Goal: Information Seeking & Learning: Learn about a topic

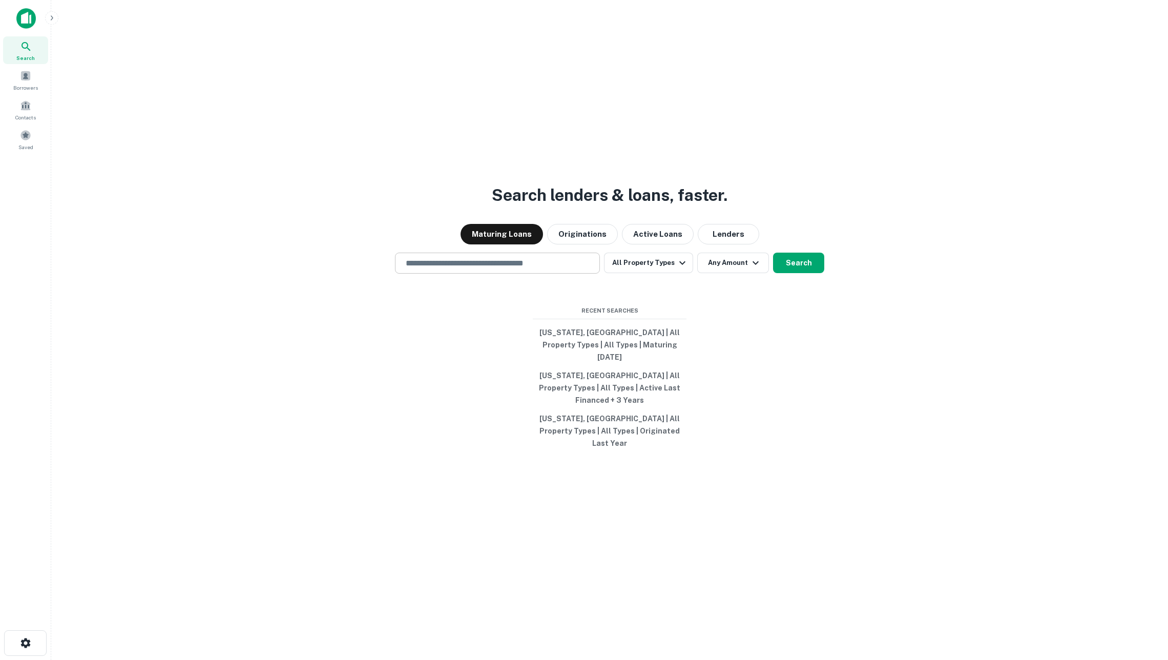
click at [564, 269] on input "text" at bounding box center [497, 263] width 196 height 12
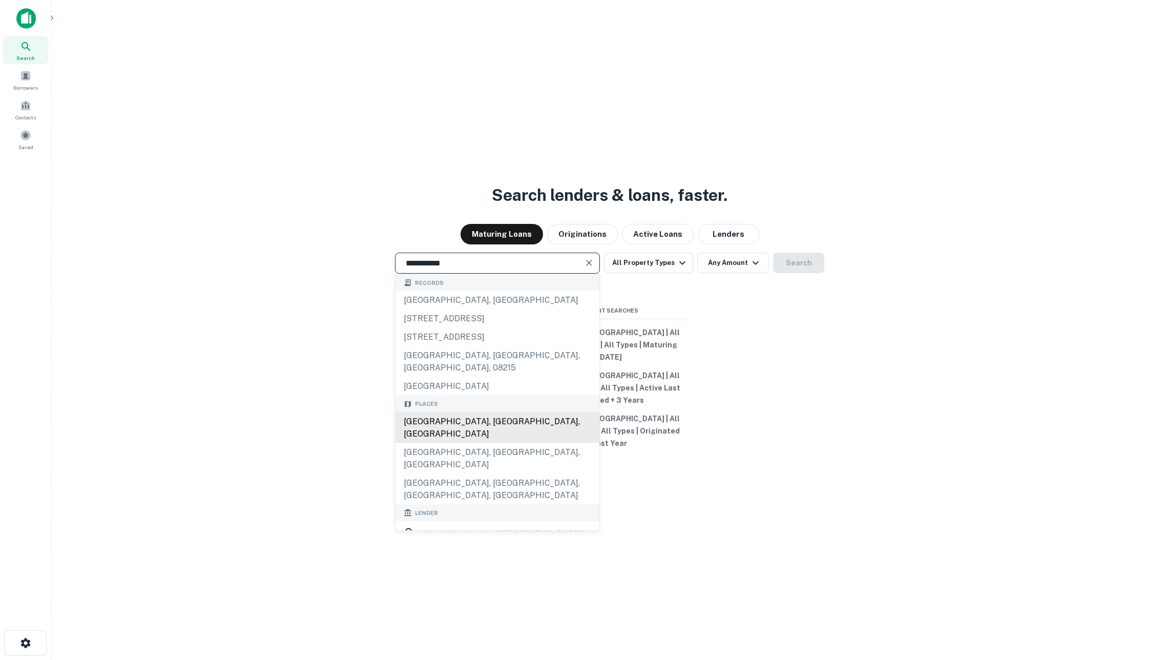
click at [500, 436] on div "[GEOGRAPHIC_DATA], [GEOGRAPHIC_DATA], [GEOGRAPHIC_DATA]" at bounding box center [497, 427] width 204 height 31
type input "**********"
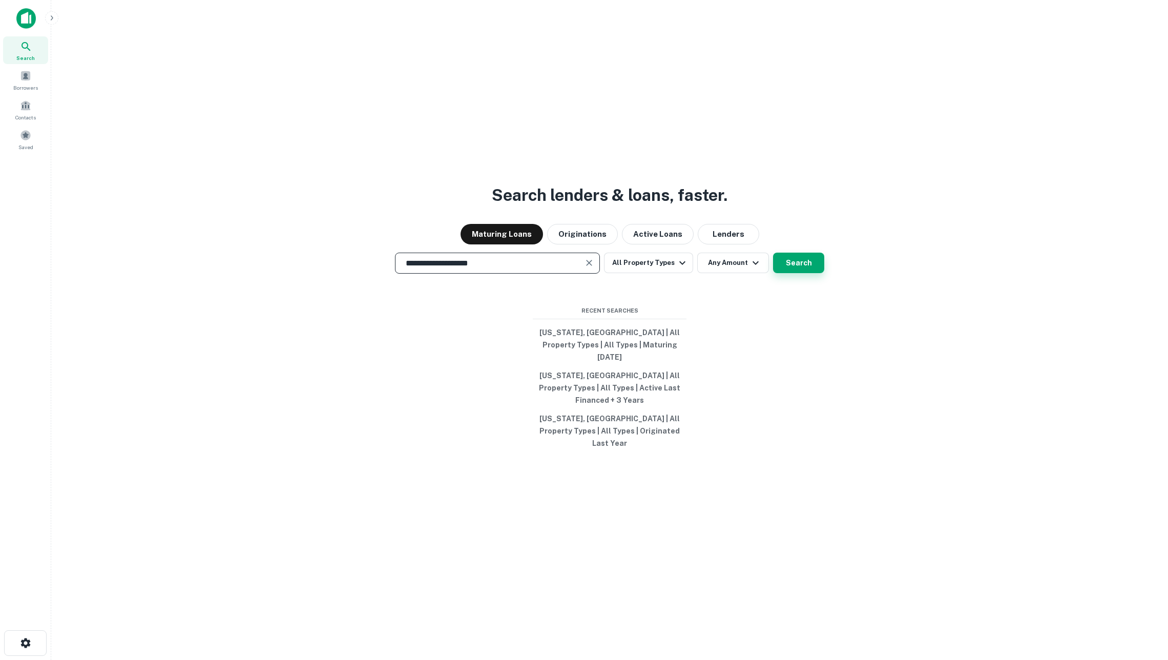
click at [792, 273] on button "Search" at bounding box center [798, 262] width 51 height 20
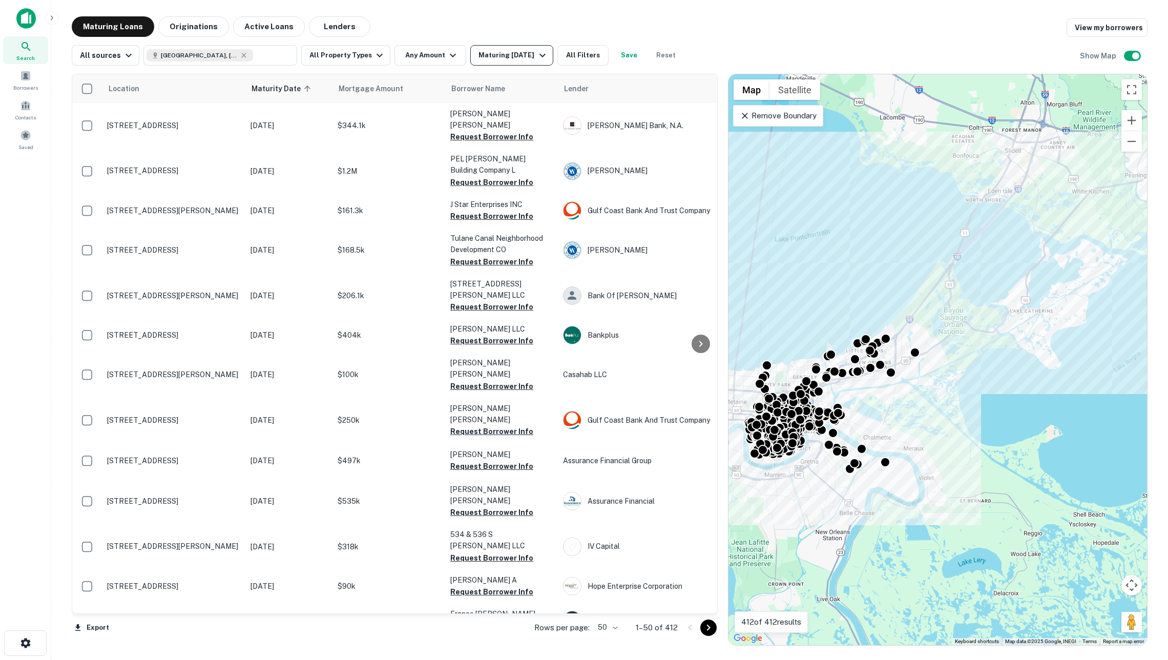
click at [490, 55] on div "Maturing [DATE]" at bounding box center [513, 55] width 70 height 12
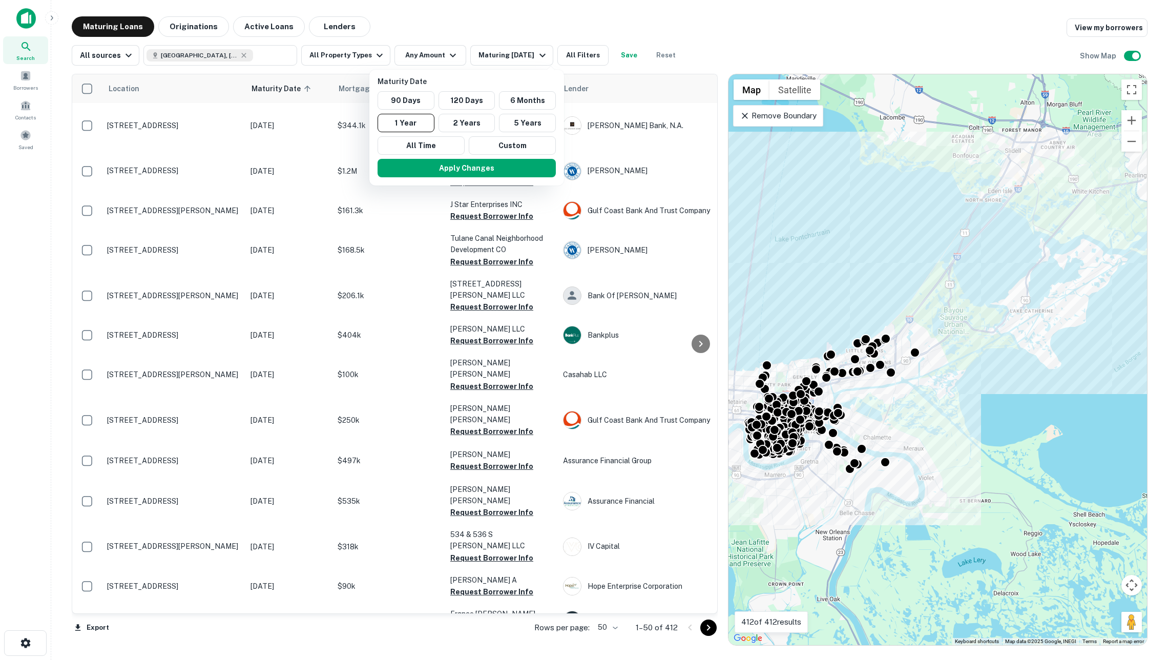
click at [427, 27] on div at bounding box center [584, 330] width 1168 height 660
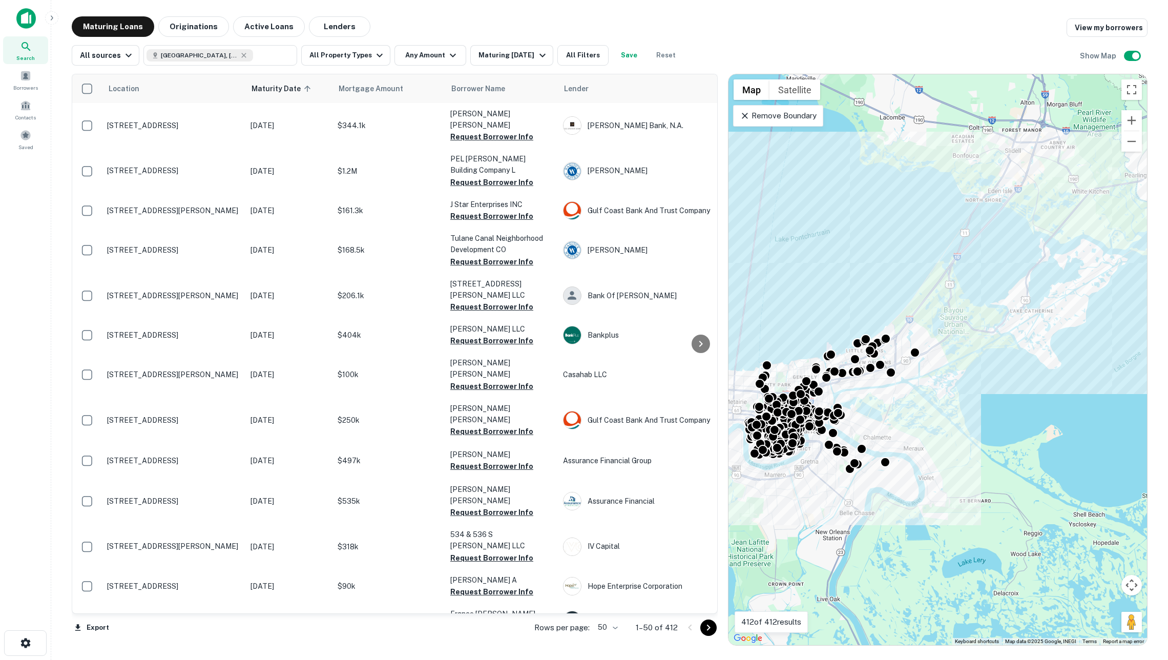
click at [432, 46] on div at bounding box center [584, 330] width 1168 height 660
click at [432, 60] on button "Any Amount" at bounding box center [430, 55] width 72 height 20
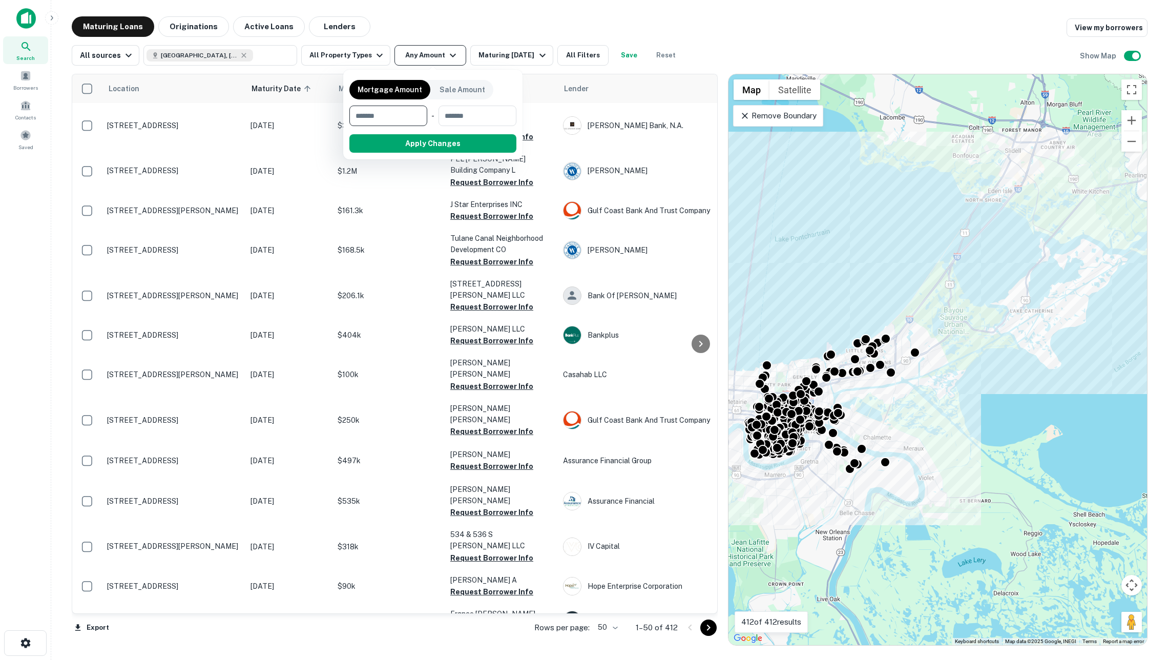
type input "*"
type input "*******"
click at [407, 142] on button "Apply Changes" at bounding box center [451, 143] width 130 height 18
